Goal: Information Seeking & Learning: Learn about a topic

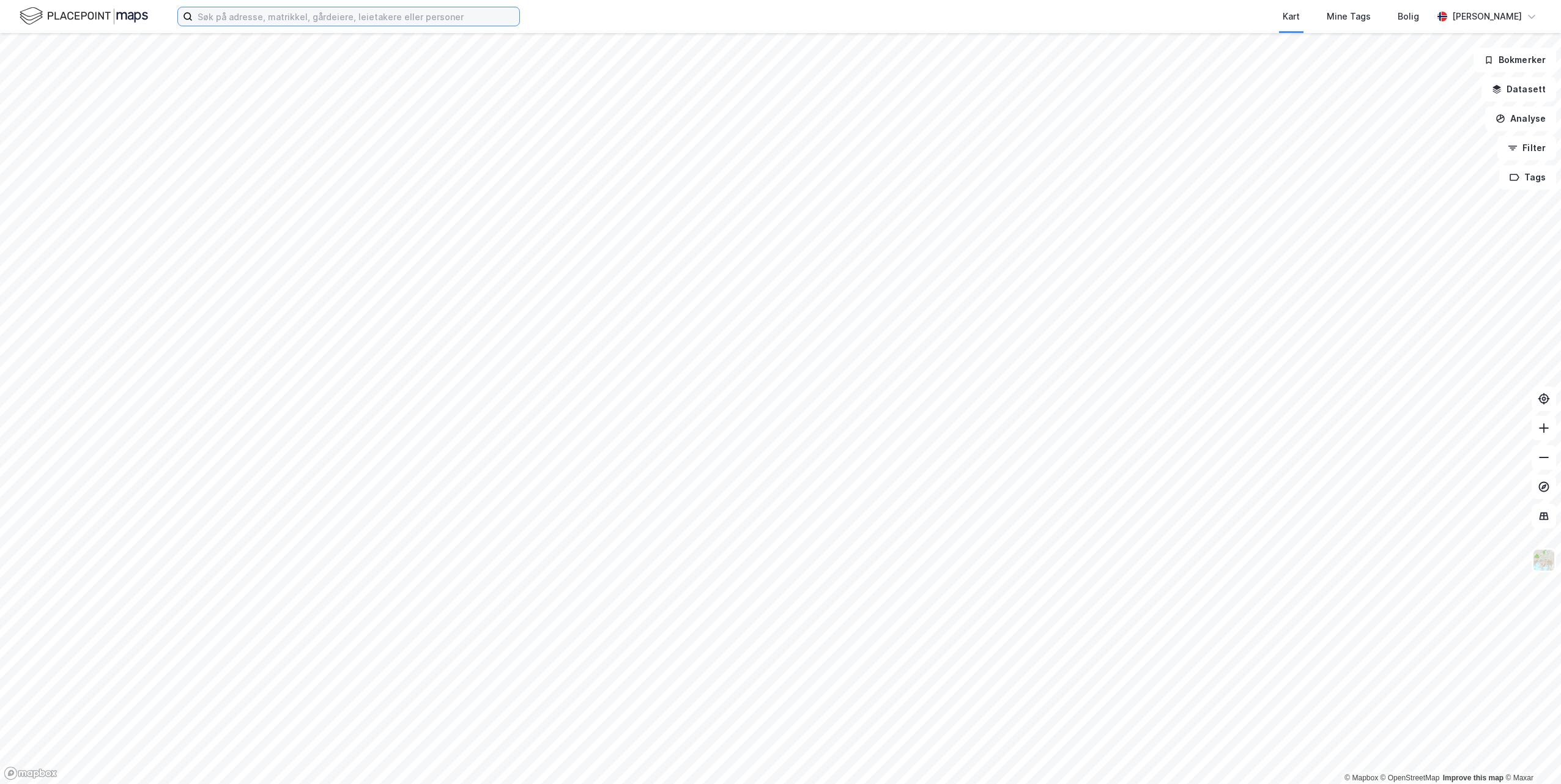
click at [230, 18] on input at bounding box center [356, 16] width 327 height 18
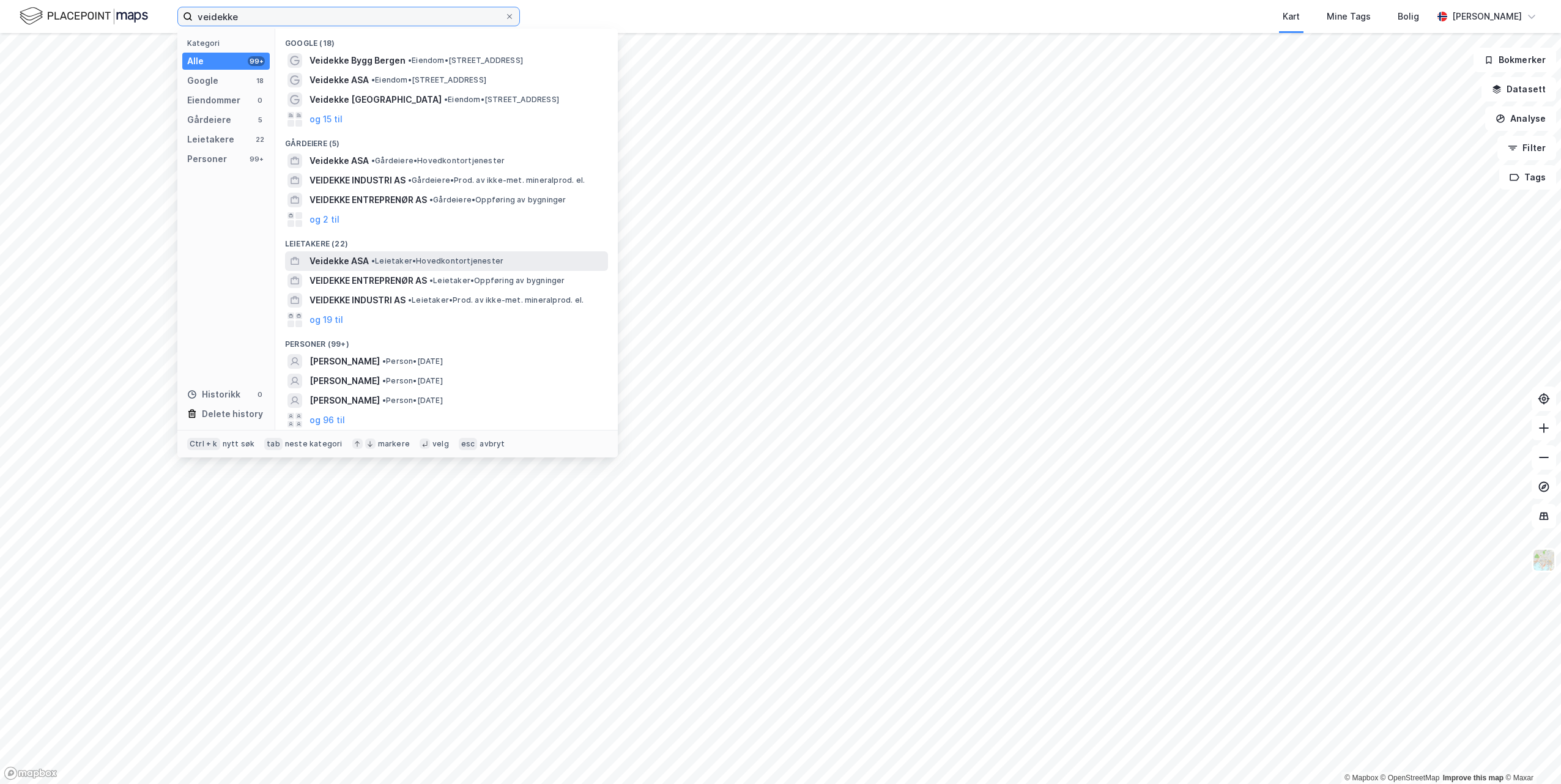
type input "veidekke"
click at [325, 258] on span "Veidekke ASA" at bounding box center [339, 261] width 59 height 14
